Goal: Download file/media

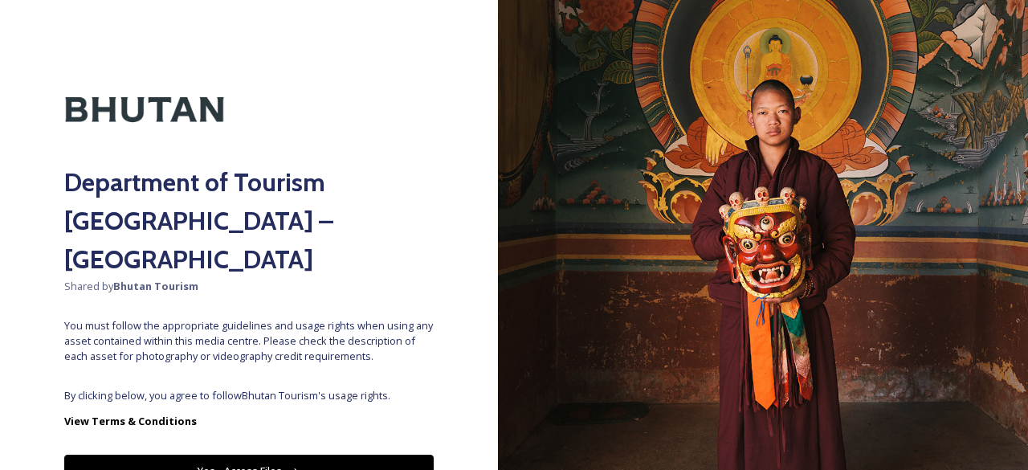
click at [290, 467] on icon at bounding box center [295, 472] width 10 height 10
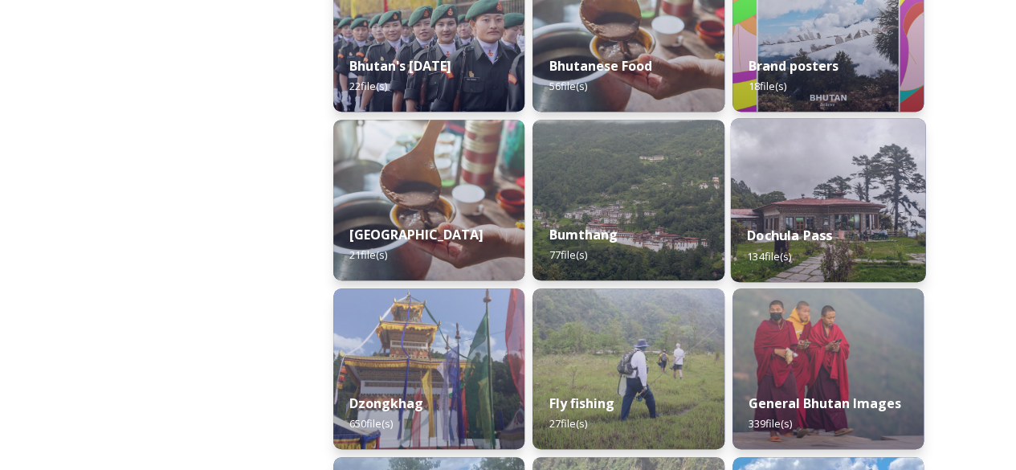
scroll to position [482, 0]
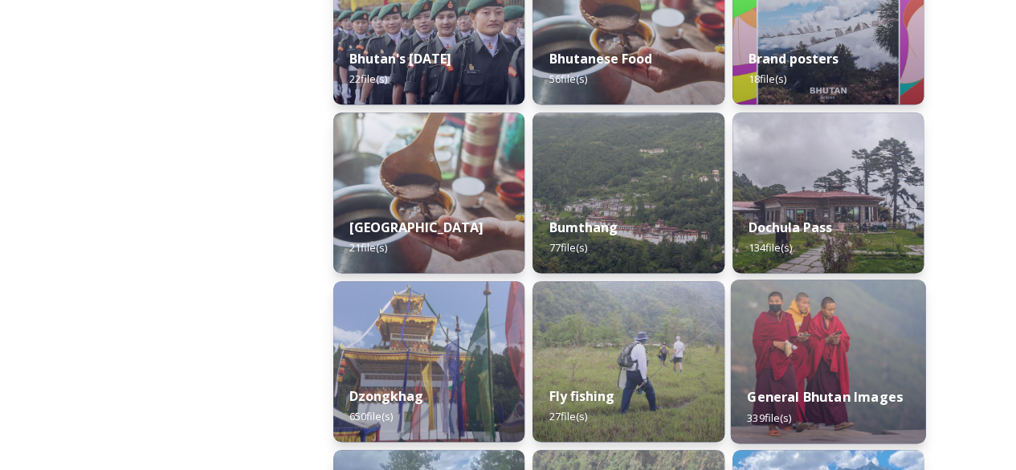
click at [812, 339] on img at bounding box center [827, 362] width 195 height 164
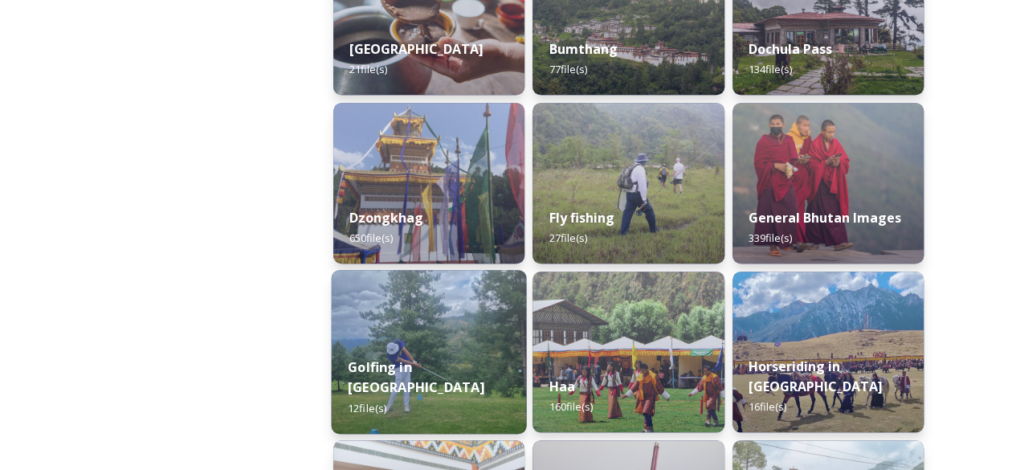
scroll to position [723, 0]
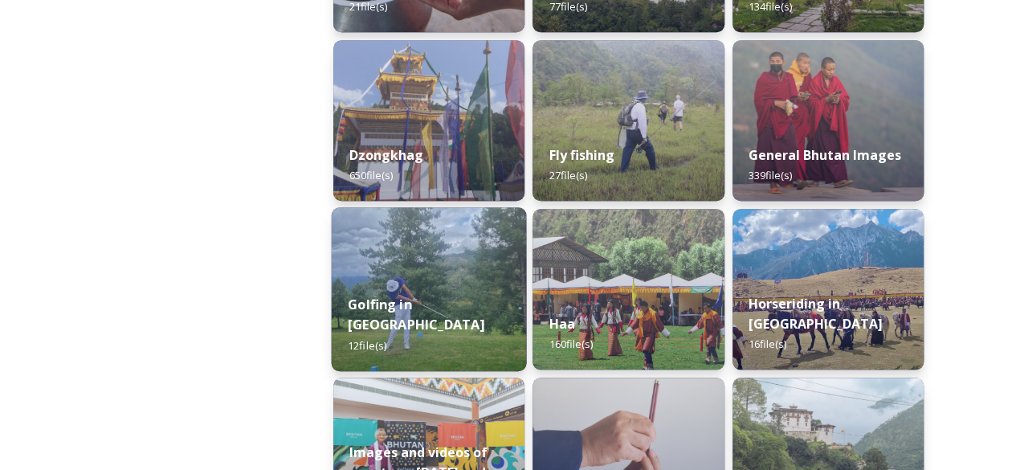
click at [423, 280] on img at bounding box center [429, 289] width 195 height 164
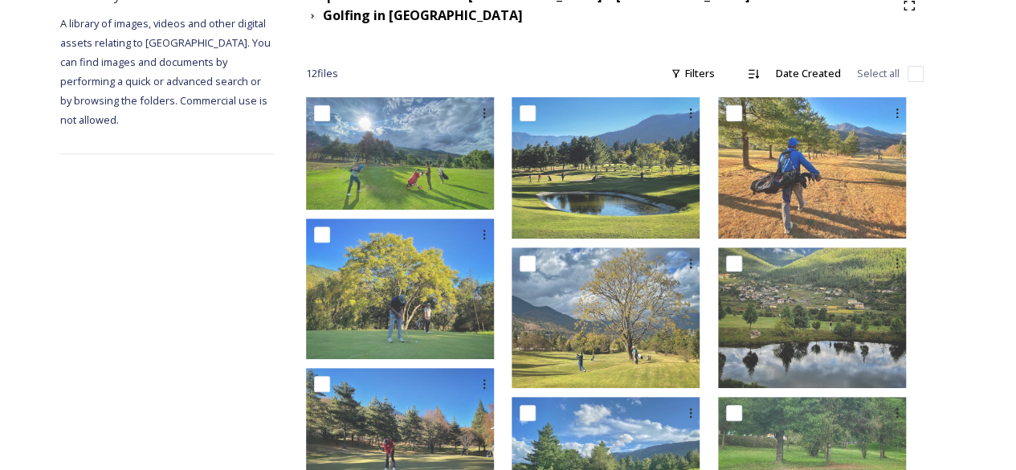
scroll to position [138, 0]
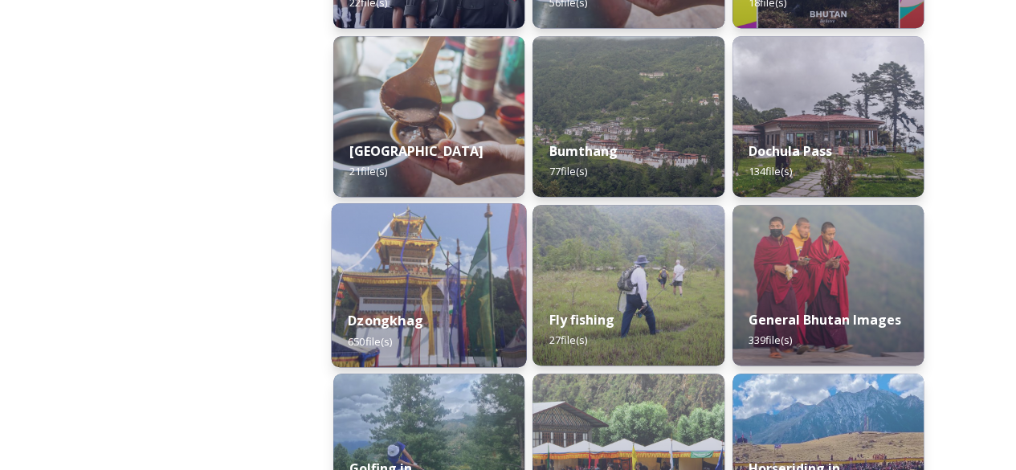
scroll to position [562, 0]
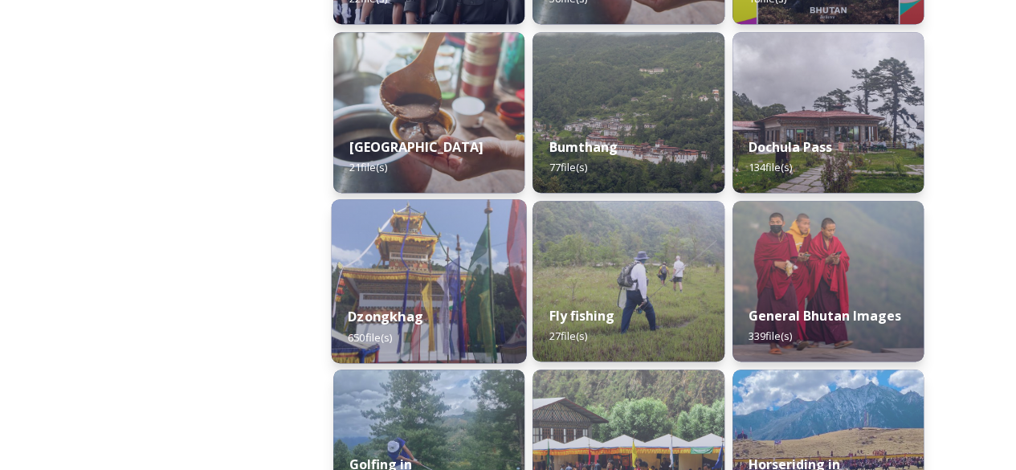
click at [428, 284] on img at bounding box center [429, 281] width 195 height 164
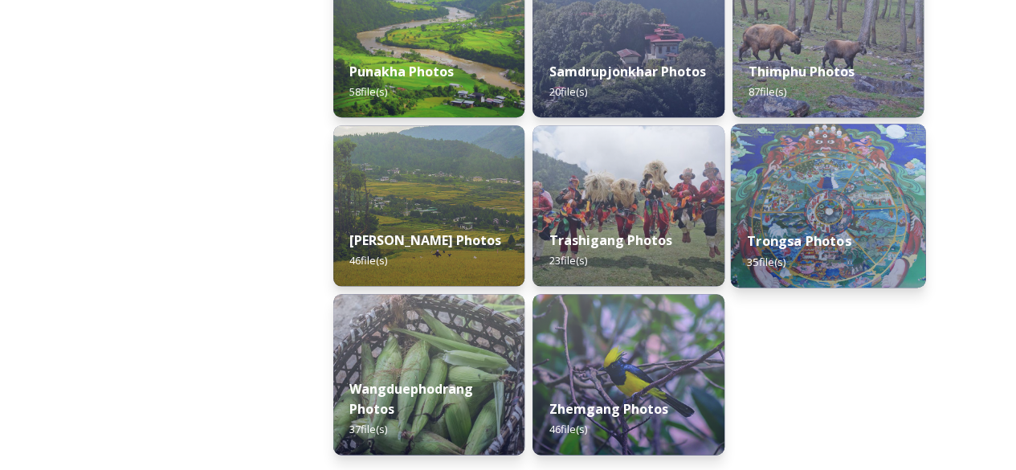
scroll to position [786, 0]
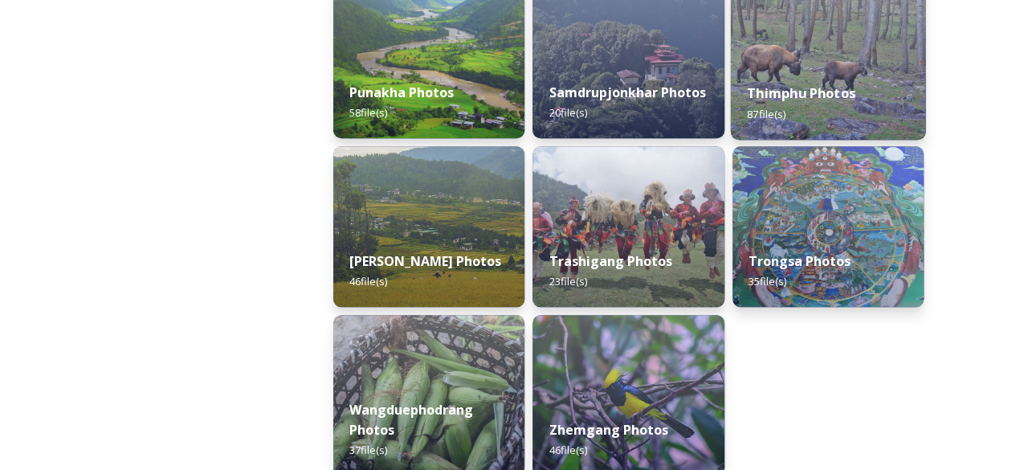
click at [758, 101] on strong "Thimphu Photos" at bounding box center [801, 93] width 108 height 18
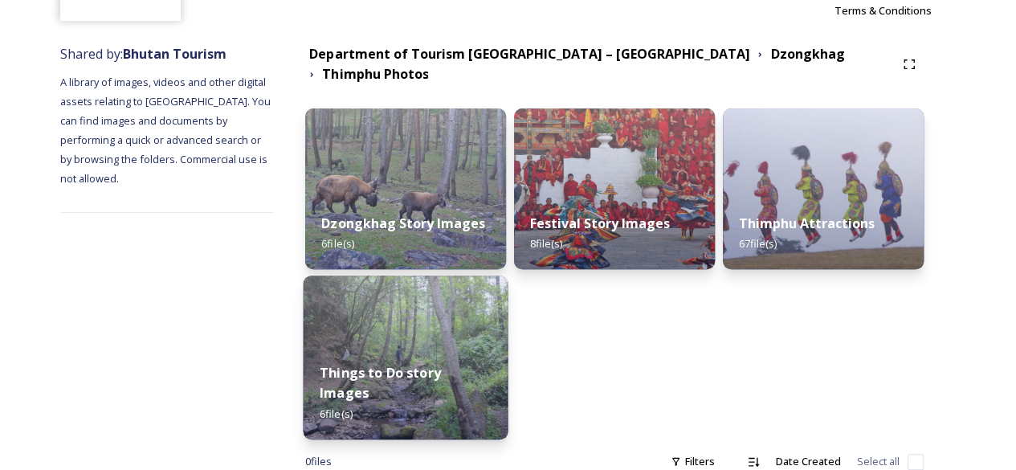
scroll to position [161, 0]
click at [434, 330] on img at bounding box center [406, 357] width 205 height 164
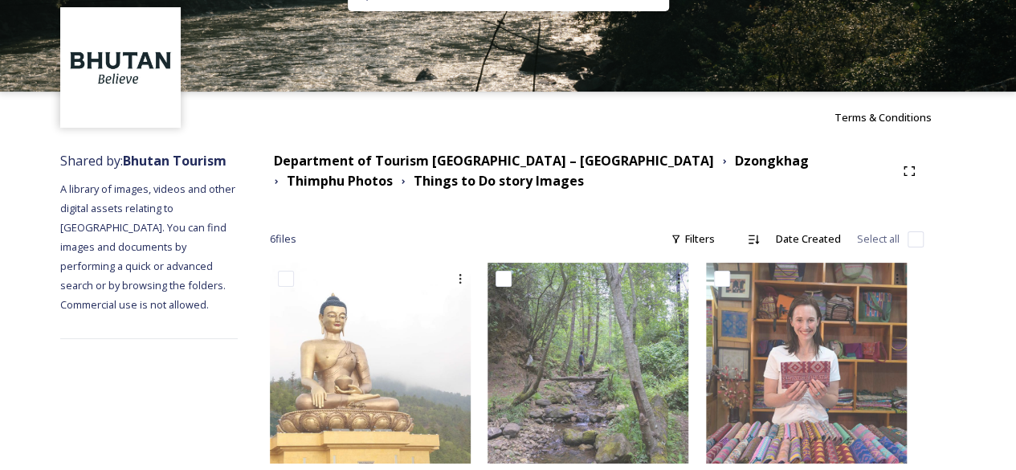
scroll to position [50, 0]
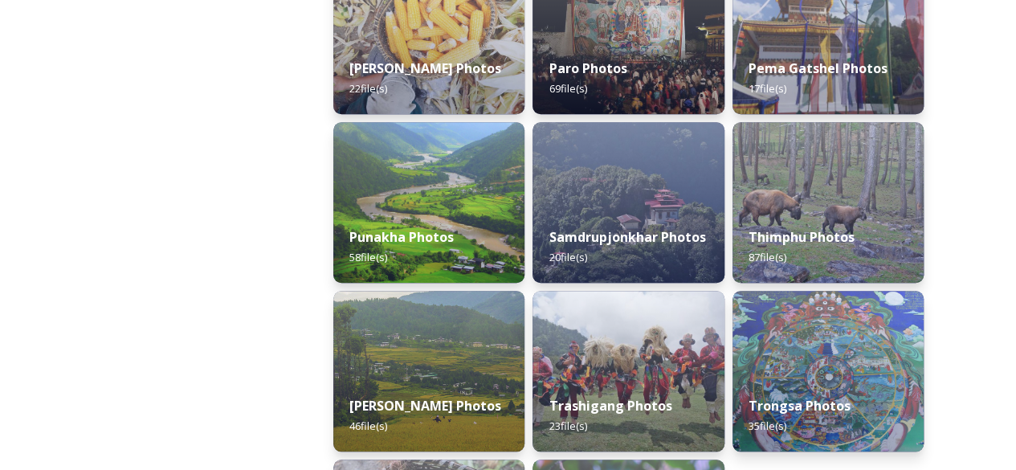
scroll to position [643, 0]
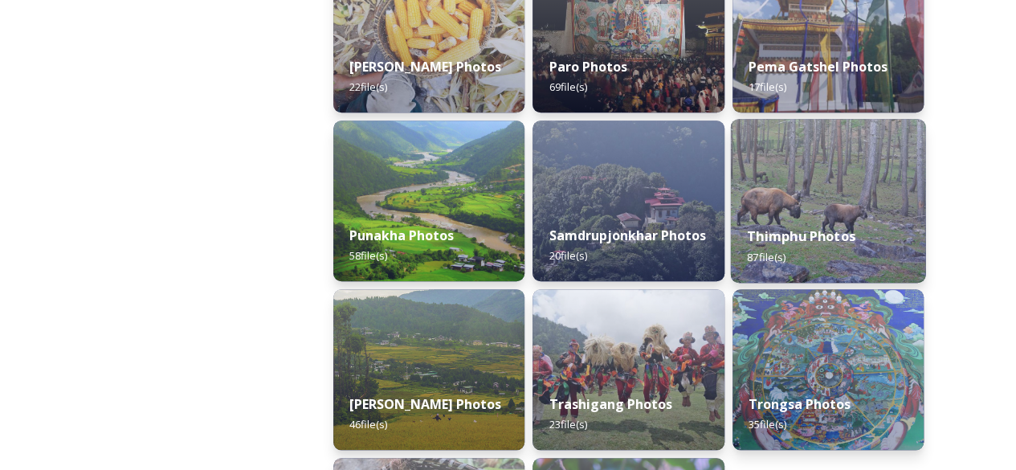
click at [784, 235] on strong "Thimphu Photos" at bounding box center [801, 236] width 108 height 18
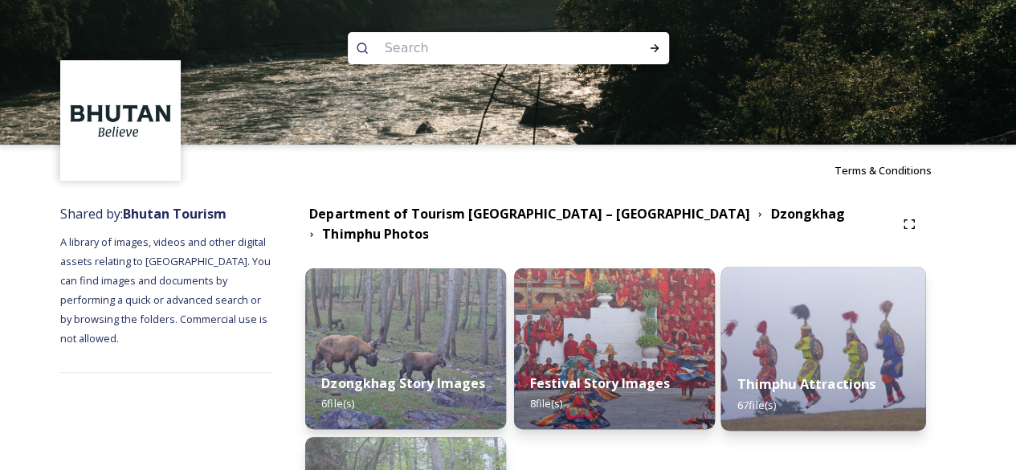
click at [776, 325] on img at bounding box center [823, 349] width 205 height 164
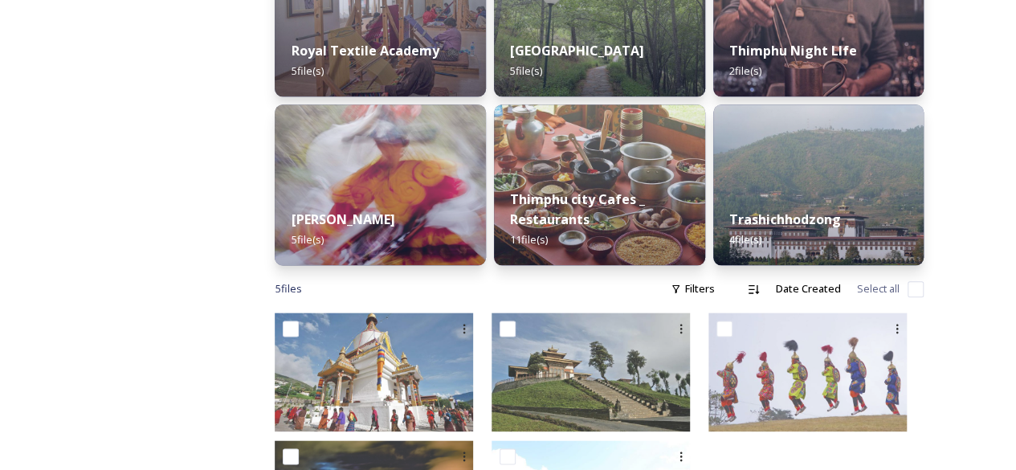
scroll to position [802, 0]
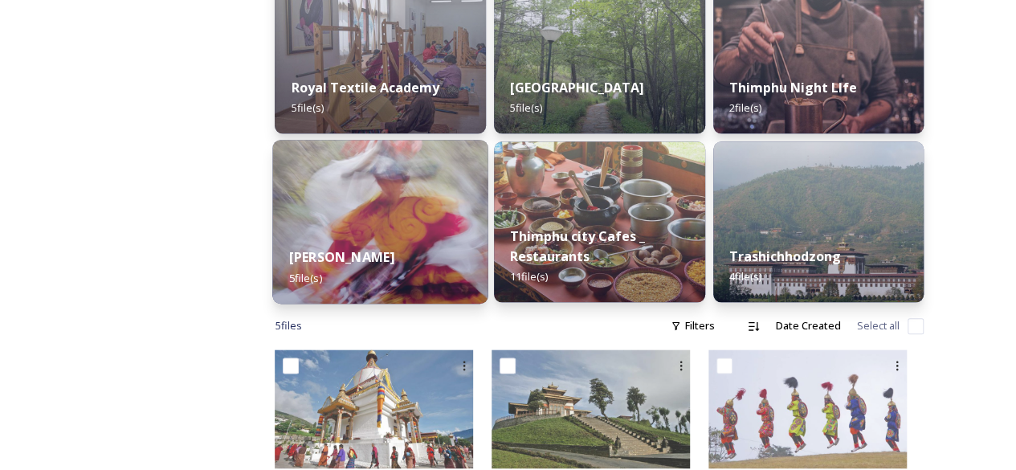
click at [410, 227] on img at bounding box center [380, 222] width 215 height 164
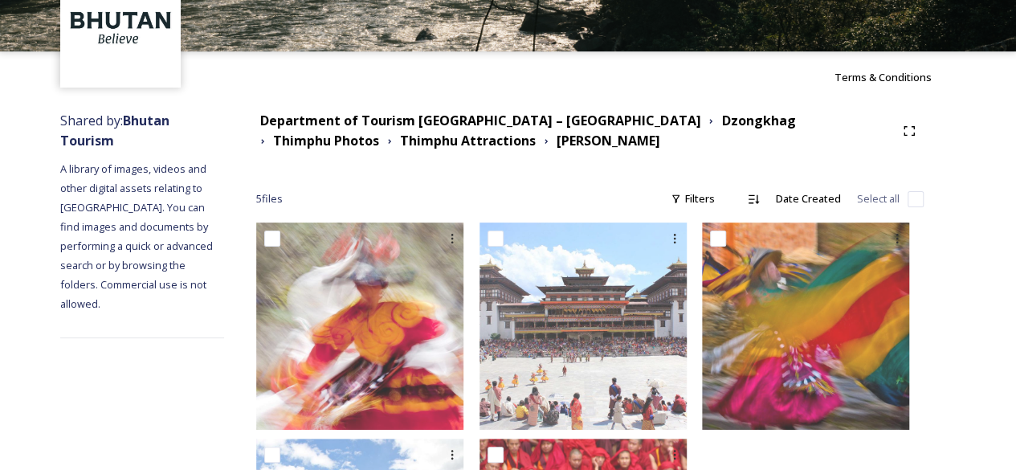
scroll to position [63, 0]
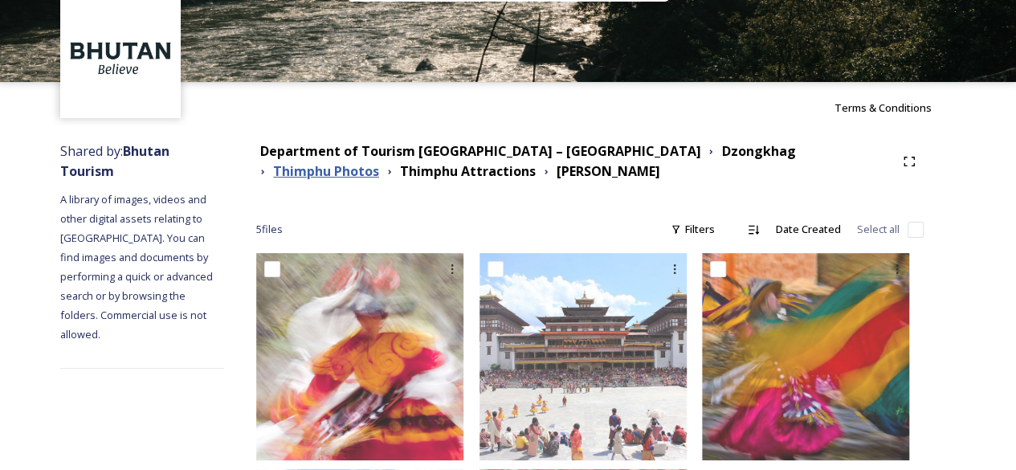
click at [379, 162] on strong "Thimphu Photos" at bounding box center [326, 171] width 106 height 18
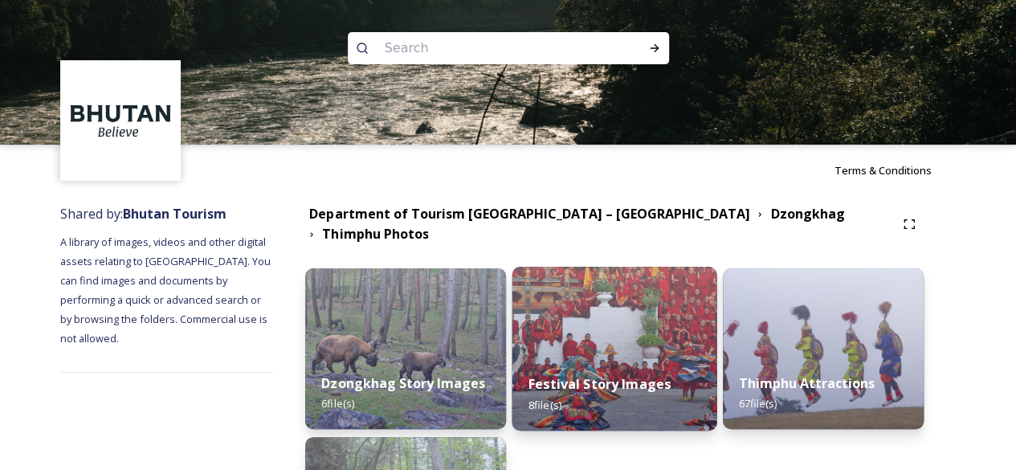
click at [648, 322] on img at bounding box center [615, 349] width 205 height 164
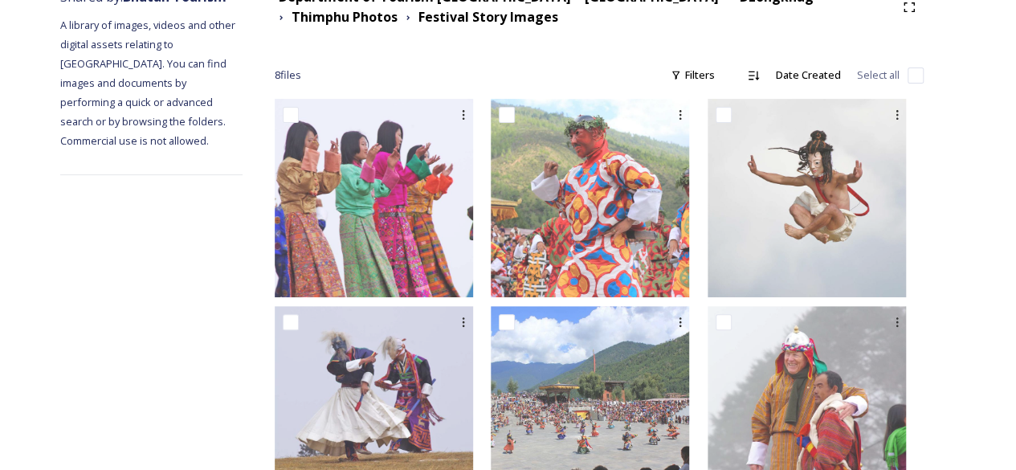
scroll to position [80, 0]
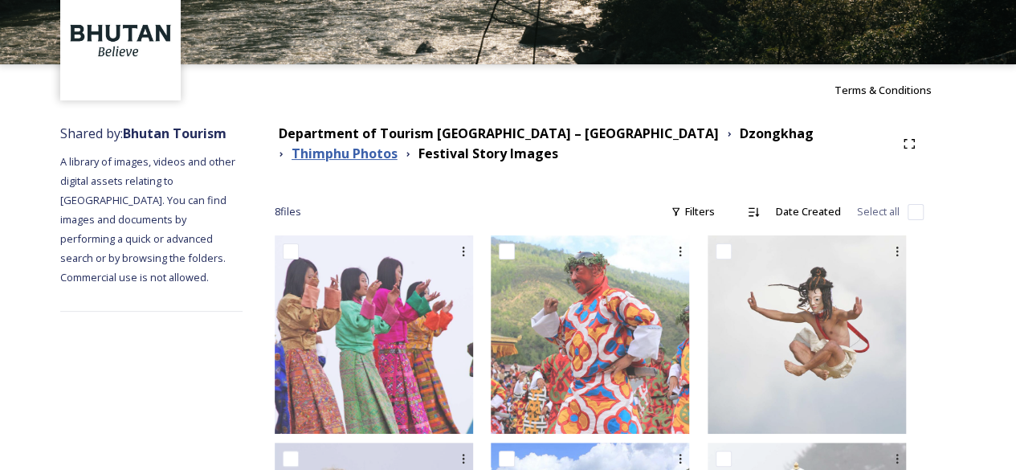
click at [398, 145] on strong "Thimphu Photos" at bounding box center [345, 154] width 106 height 18
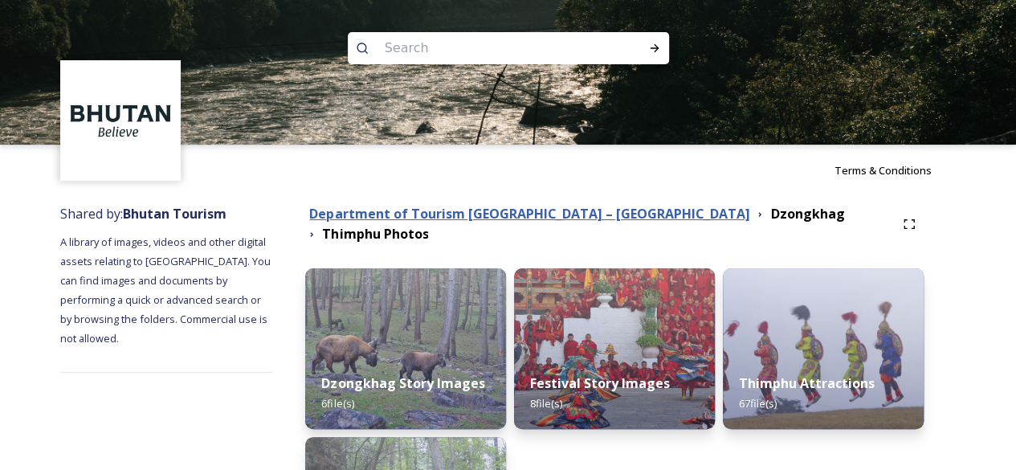
click at [435, 215] on strong "Department of Tourism [GEOGRAPHIC_DATA] – [GEOGRAPHIC_DATA]" at bounding box center [529, 214] width 440 height 18
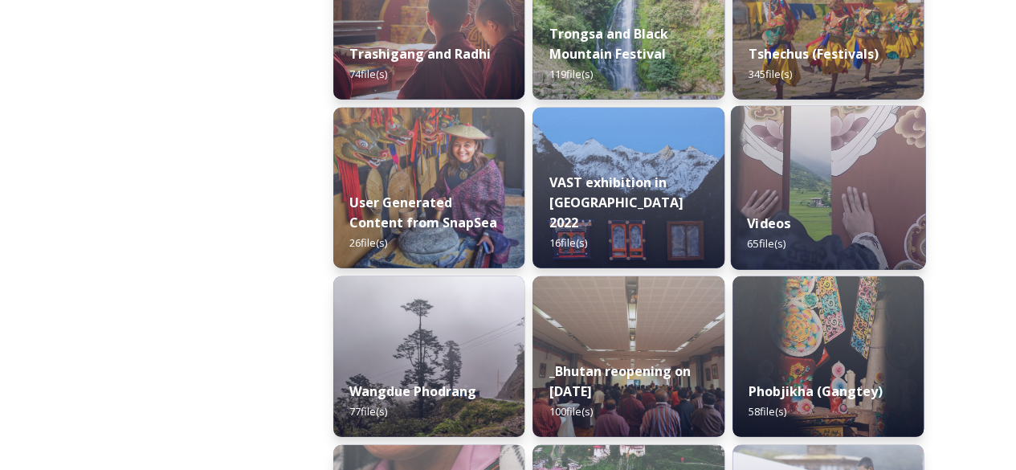
scroll to position [2189, 0]
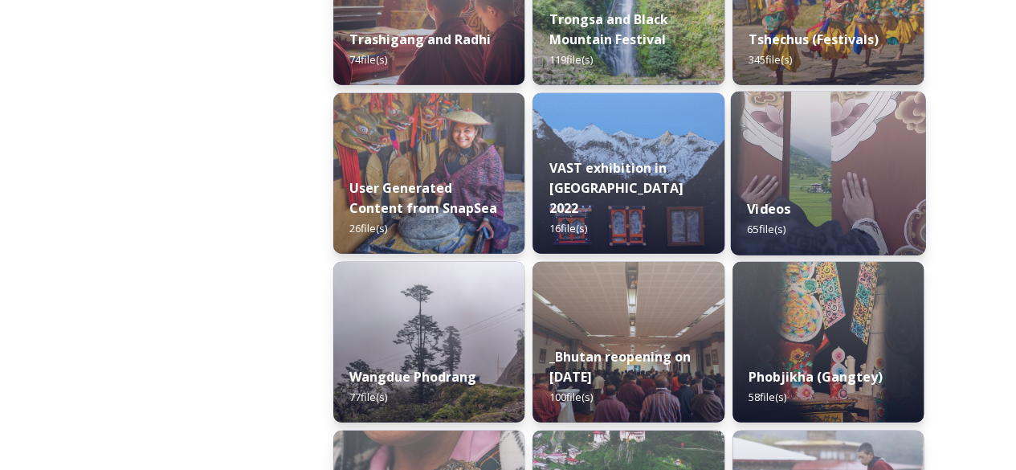
click at [801, 186] on div "Videos 65 file(s)" at bounding box center [827, 218] width 195 height 73
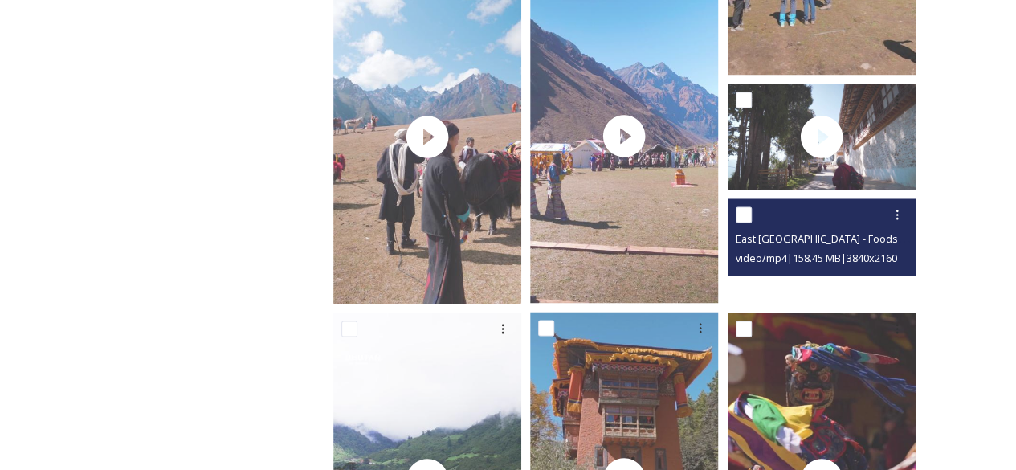
scroll to position [1366, 0]
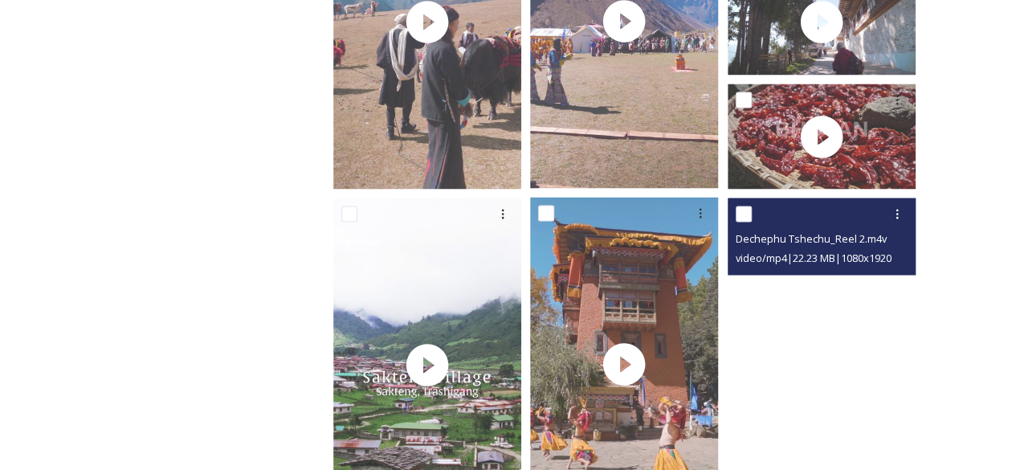
click at [835, 321] on video "Dechephu Tshechu_Reel 2.m4v" at bounding box center [822, 365] width 188 height 334
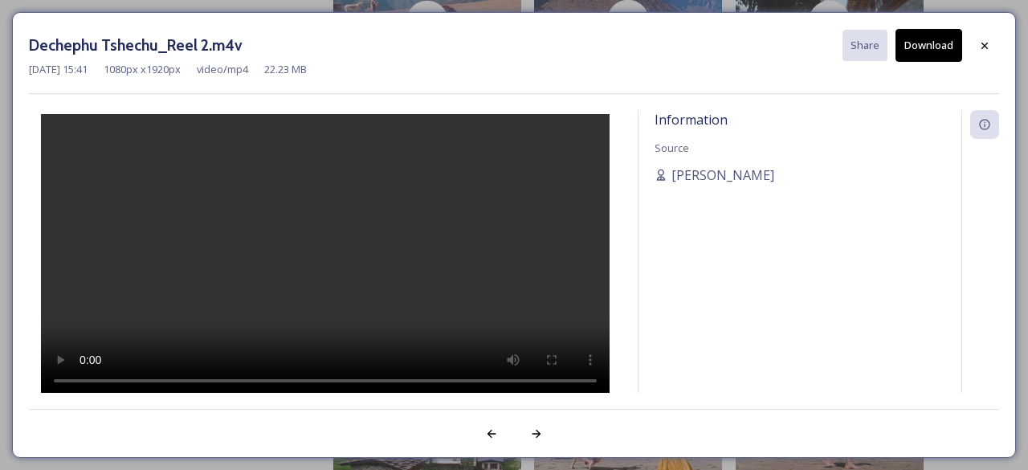
click at [921, 47] on button "Download" at bounding box center [929, 45] width 67 height 33
click at [990, 43] on icon at bounding box center [985, 45] width 13 height 13
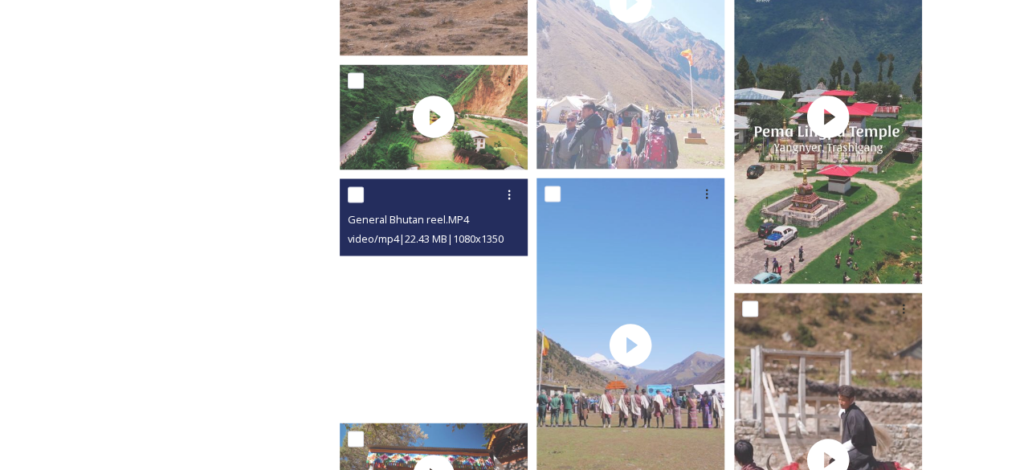
scroll to position [4499, 0]
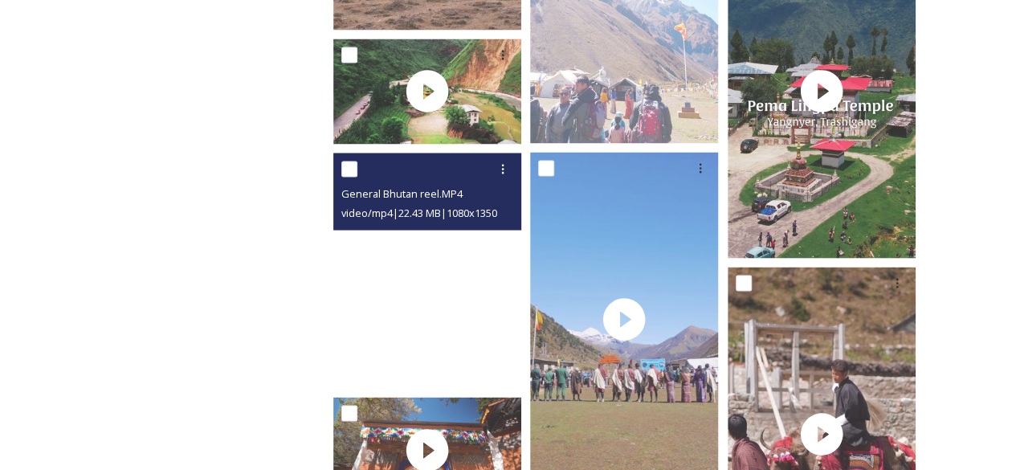
click at [443, 314] on video "General Bhutan reel.MP4" at bounding box center [427, 270] width 188 height 235
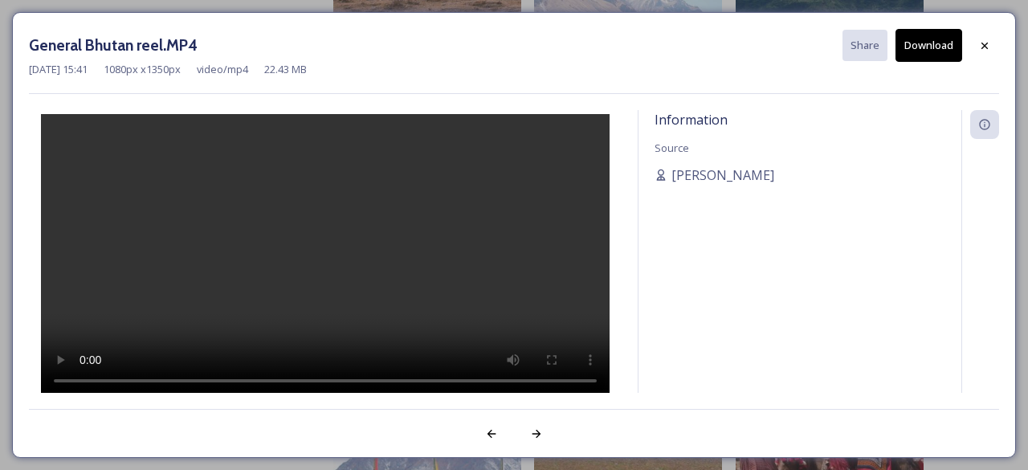
click at [933, 44] on button "Download" at bounding box center [929, 45] width 67 height 33
